Goal: Find specific page/section: Find specific page/section

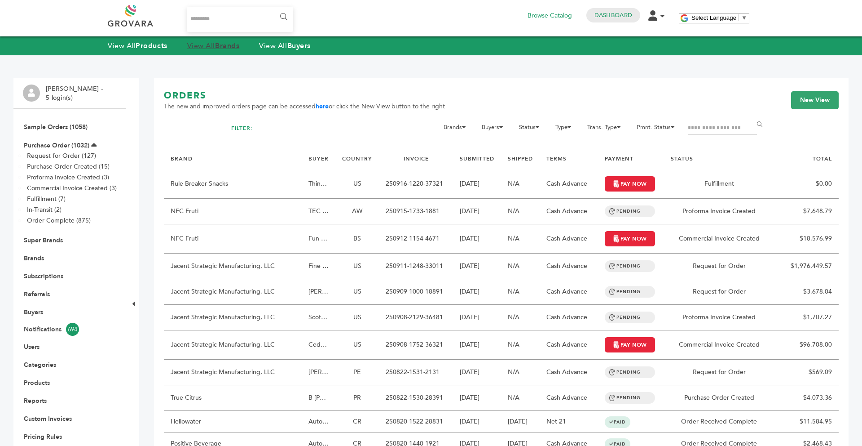
click at [208, 45] on link "View All Brands" at bounding box center [213, 46] width 53 height 10
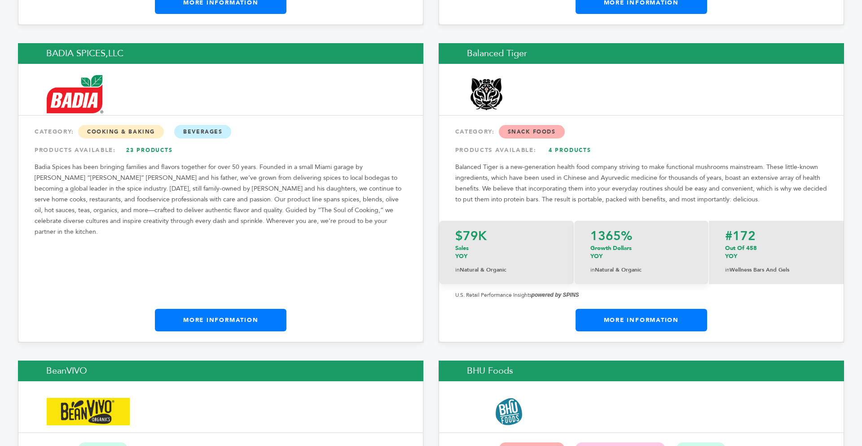
scroll to position [2088, 0]
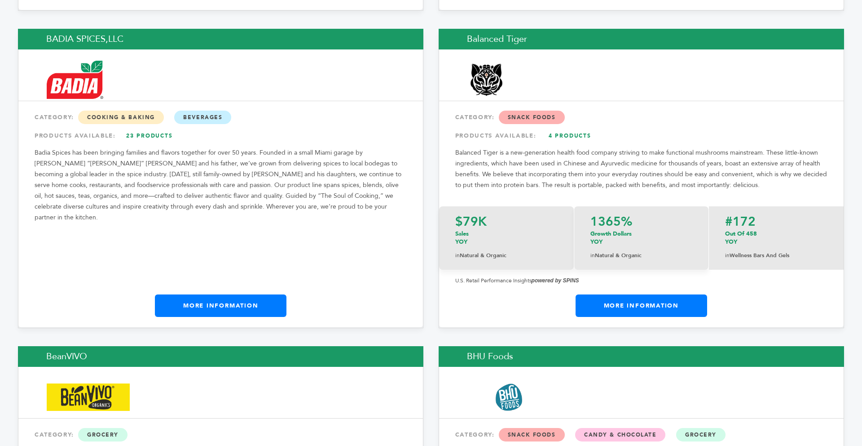
click at [202, 294] on link "More Information" at bounding box center [221, 305] width 132 height 22
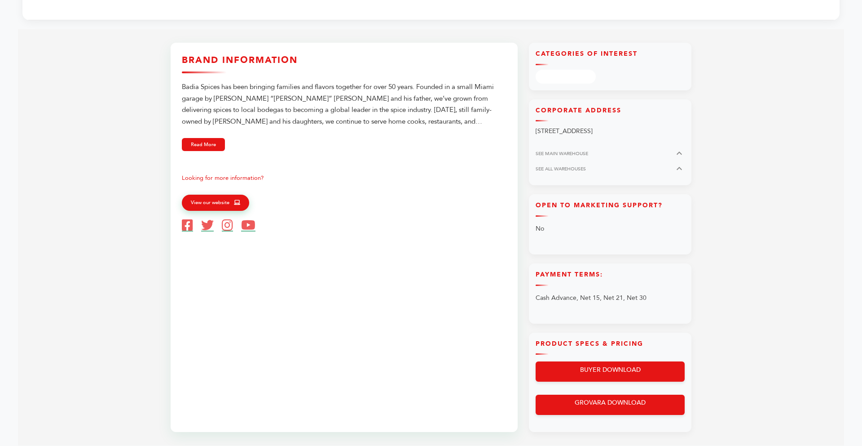
scroll to position [377, 0]
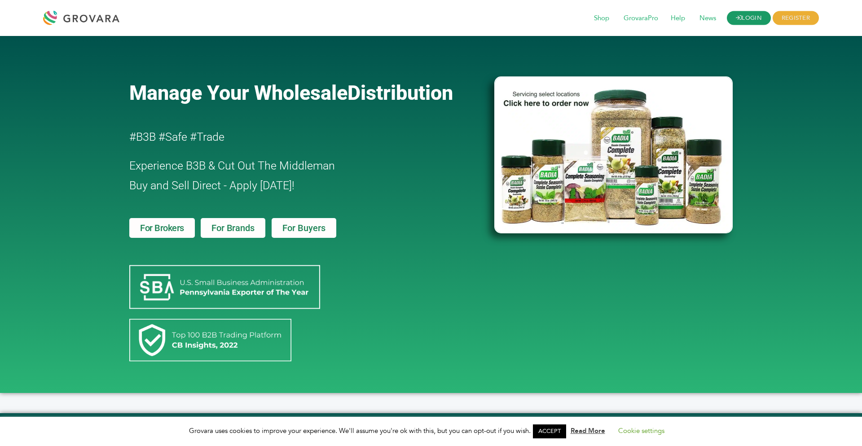
click at [737, 15] on icon at bounding box center [739, 18] width 6 height 6
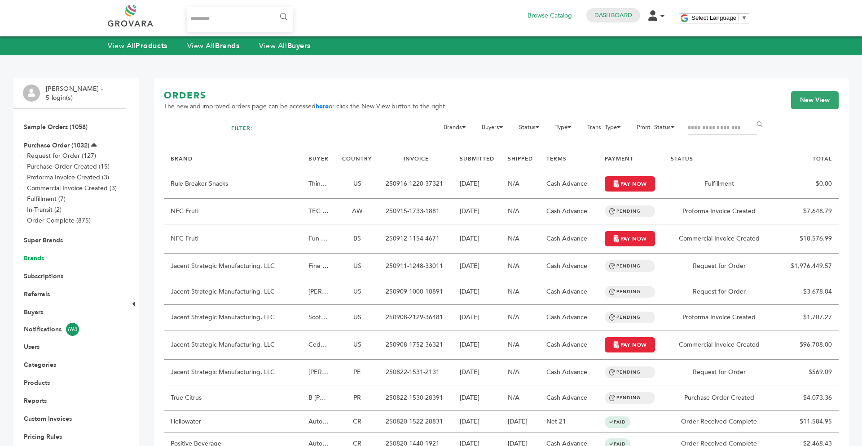
click at [35, 257] on link "Brands" at bounding box center [34, 258] width 20 height 9
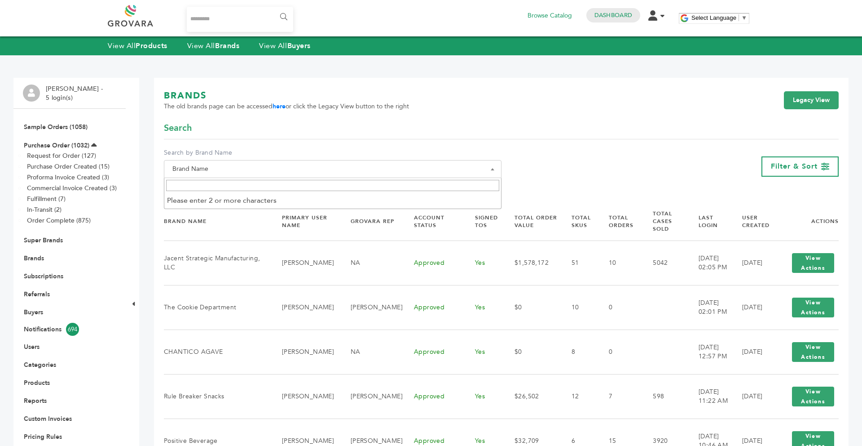
click at [194, 166] on span "Brand Name" at bounding box center [333, 169] width 328 height 13
click at [201, 190] on input "Search" at bounding box center [332, 185] width 333 height 11
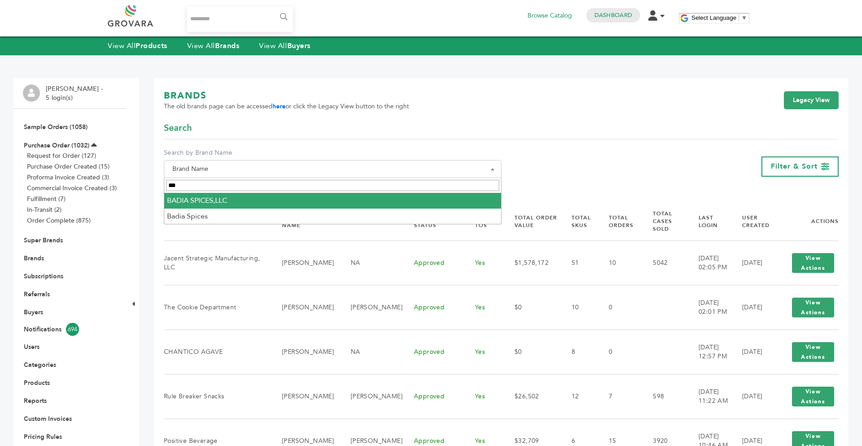
type input "***"
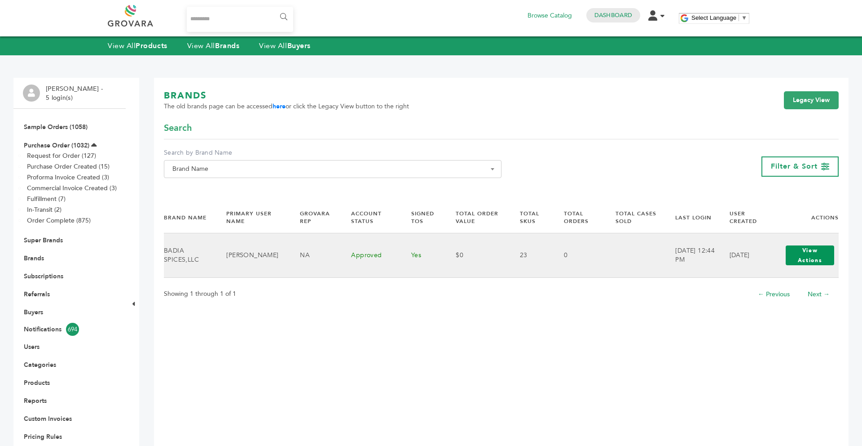
click at [818, 258] on button "View Actions" at bounding box center [810, 255] width 49 height 20
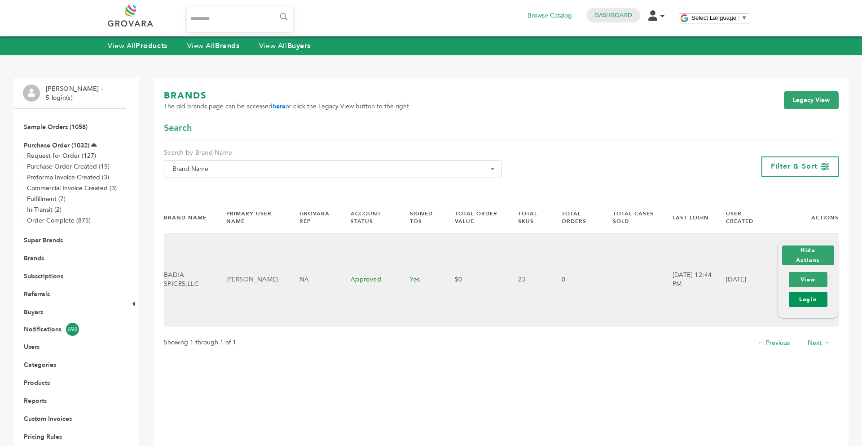
click at [798, 294] on link "Login" at bounding box center [808, 298] width 39 height 15
